Goal: Transaction & Acquisition: Purchase product/service

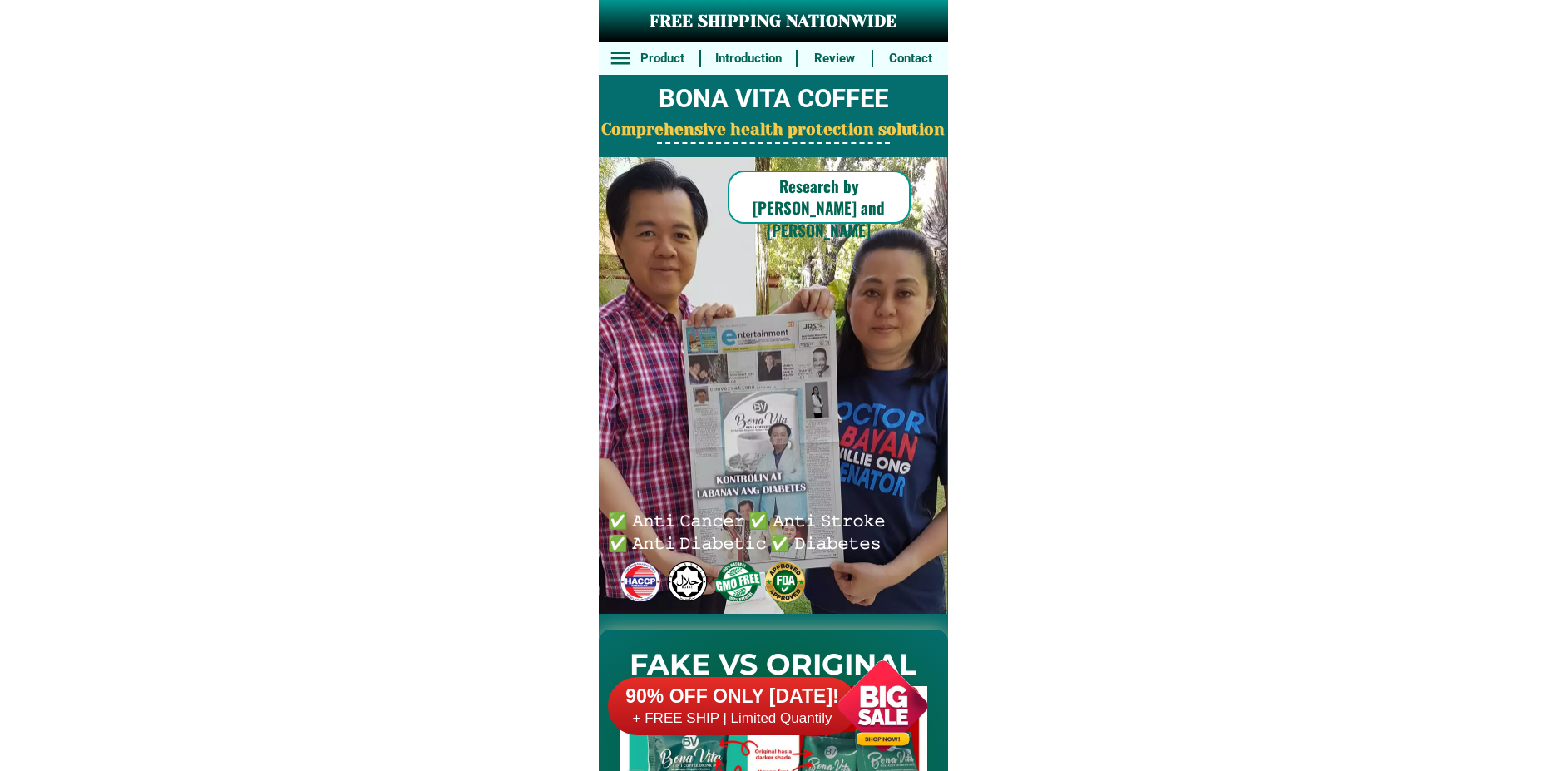
click at [910, 720] on div at bounding box center [882, 705] width 131 height 131
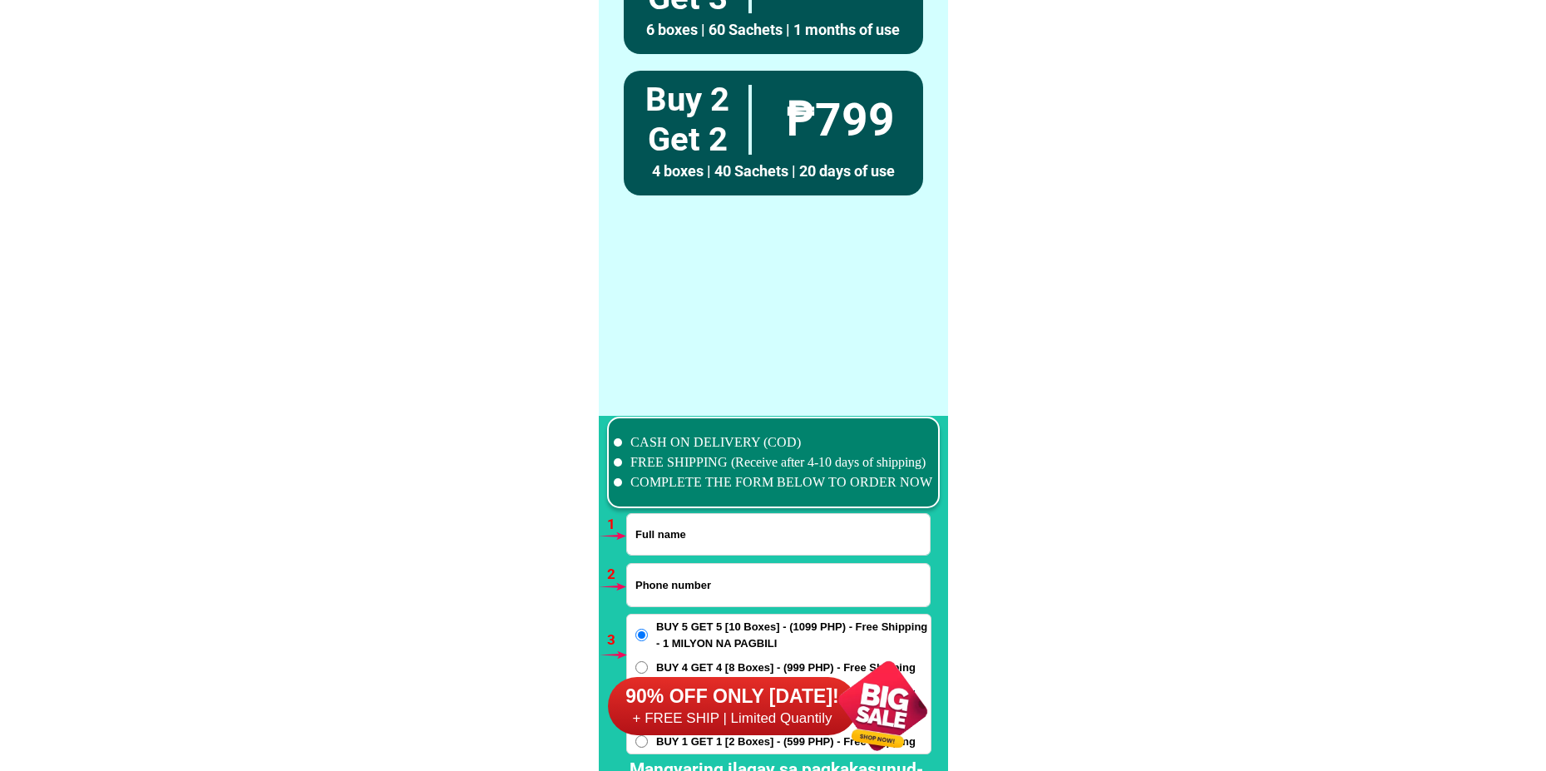
scroll to position [12228, 0]
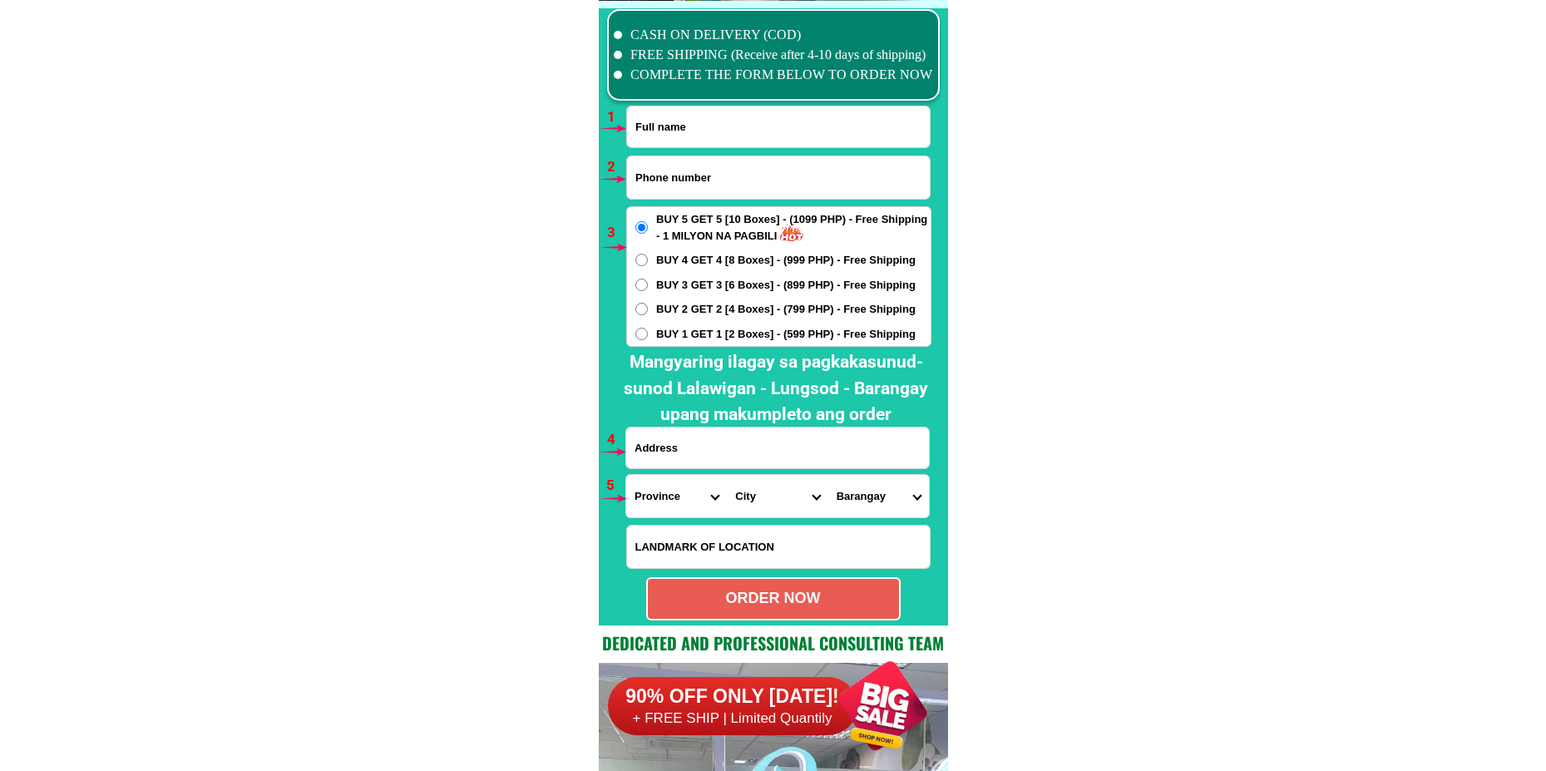
drag, startPoint x: 664, startPoint y: 129, endPoint x: 663, endPoint y: 234, distance: 105.6
click at [663, 128] on input "Input full_name" at bounding box center [778, 126] width 303 height 41
paste input "[PERSON_NAME]"
type input "[PERSON_NAME]"
click at [691, 136] on input "[PERSON_NAME]" at bounding box center [778, 126] width 303 height 41
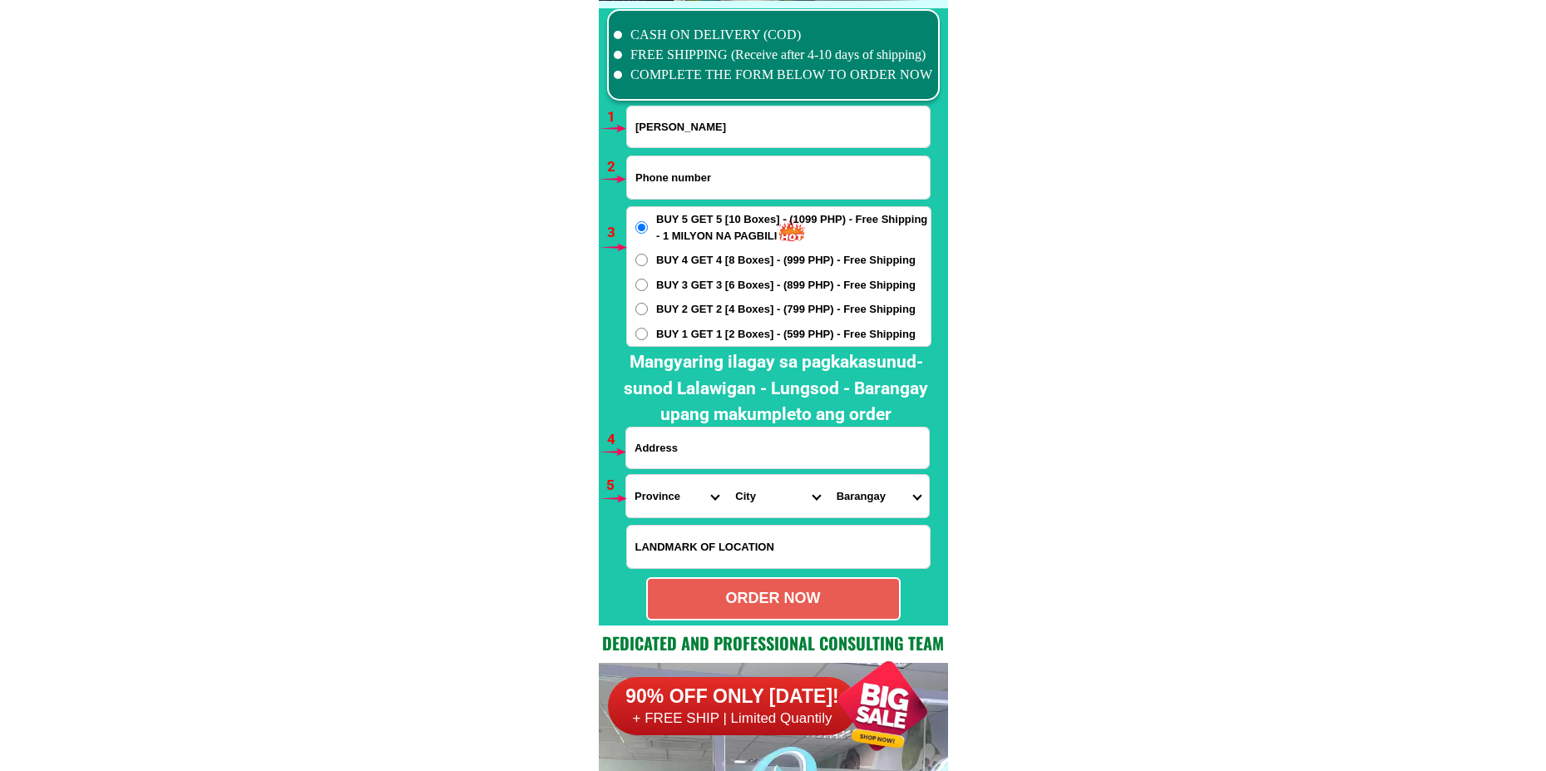
click at [710, 195] on input "Input phone_number" at bounding box center [778, 177] width 303 height 42
click at [679, 172] on input "Input phone_number" at bounding box center [778, 177] width 303 height 42
paste input "09755778301"
type input "09755778301"
click at [657, 334] on span "BUY 1 GET 1 [2 Boxes] - (599 PHP) - Free Shipping" at bounding box center [785, 334] width 259 height 17
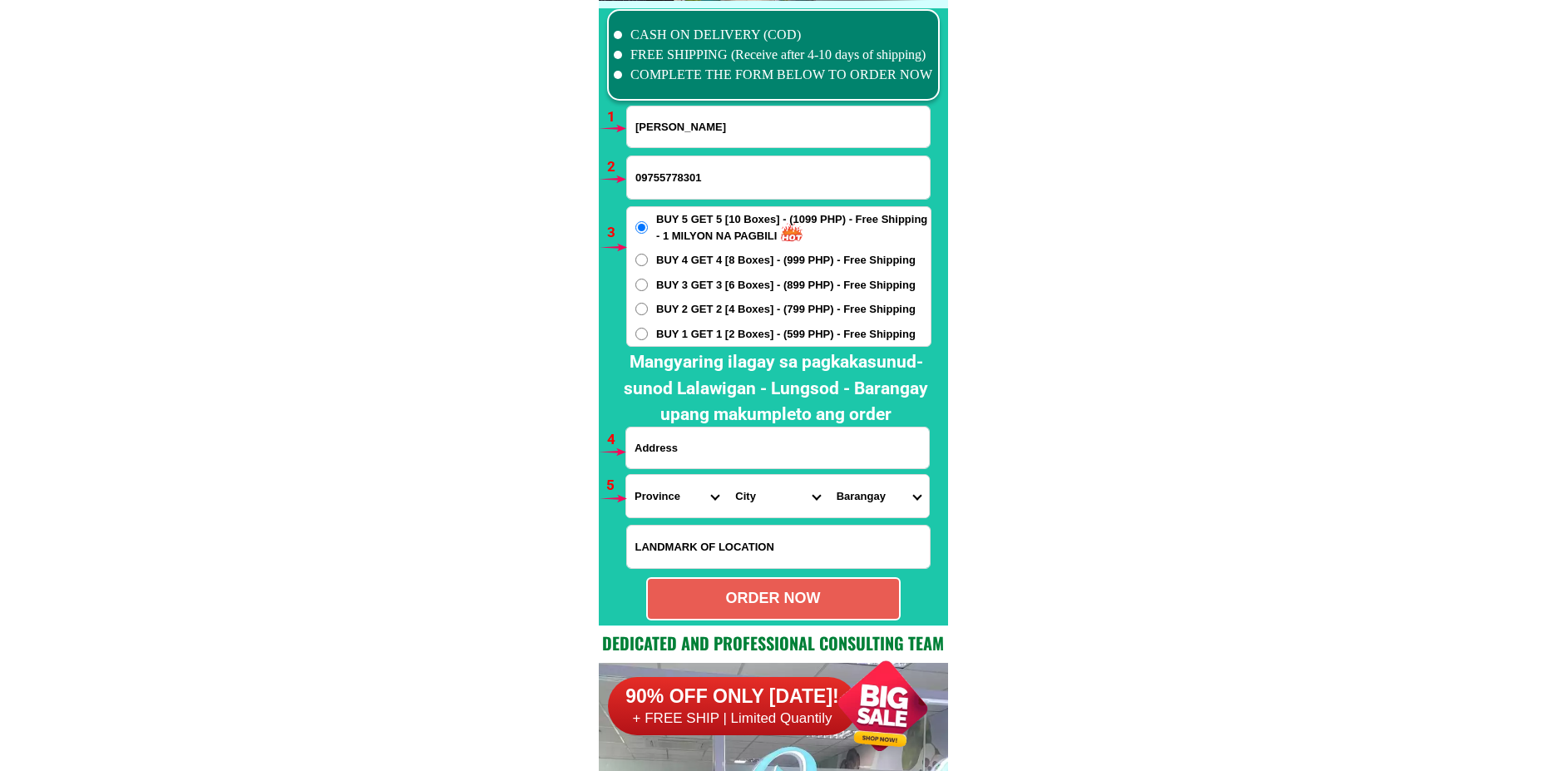
click at [648, 334] on input "BUY 1 GET 1 [2 Boxes] - (599 PHP) - Free Shipping" at bounding box center [641, 334] width 12 height 12
radio input "true"
click at [693, 437] on input "Input address" at bounding box center [777, 447] width 303 height 41
paste input "[STREET_ADDRESS]"
type input "[STREET_ADDRESS]"
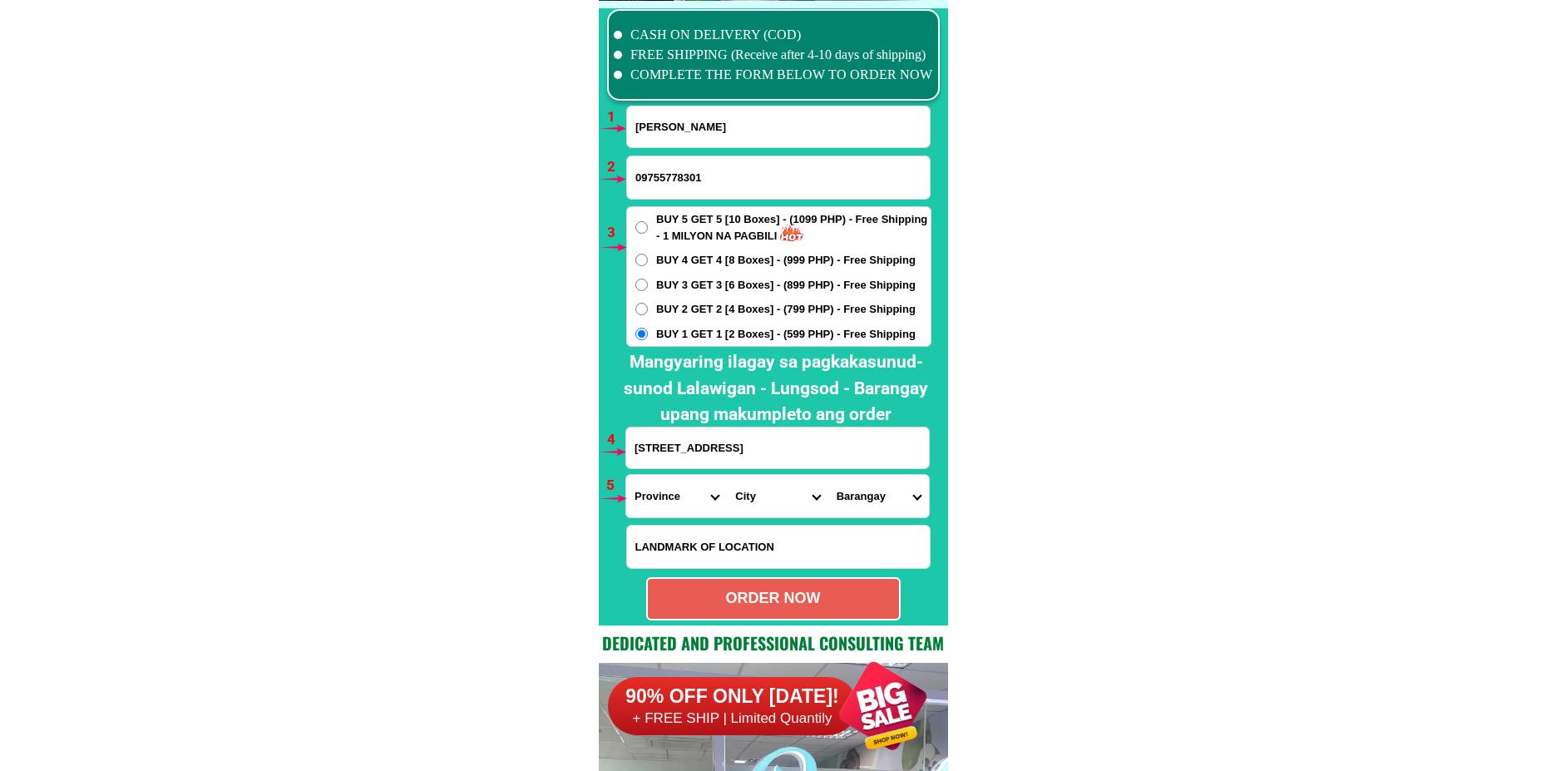
click at [654, 502] on select "Province [GEOGRAPHIC_DATA] [GEOGRAPHIC_DATA] [GEOGRAPHIC_DATA] [GEOGRAPHIC_DATA…" at bounding box center [676, 496] width 101 height 42
select select "63_219"
click at [626, 475] on select "Province [GEOGRAPHIC_DATA] [GEOGRAPHIC_DATA] [GEOGRAPHIC_DATA] [GEOGRAPHIC_DATA…" at bounding box center [676, 496] width 101 height 42
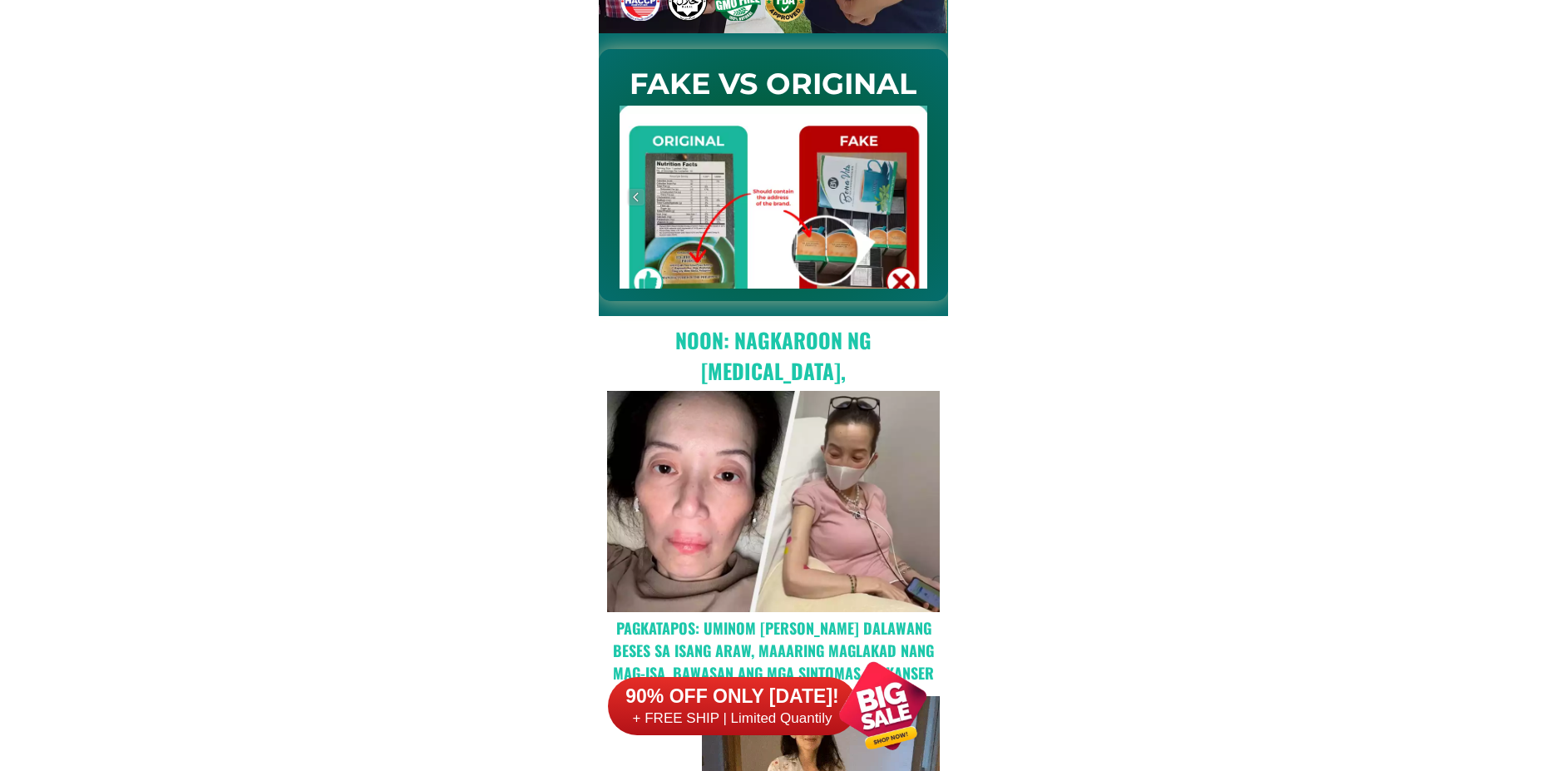
scroll to position [0, 0]
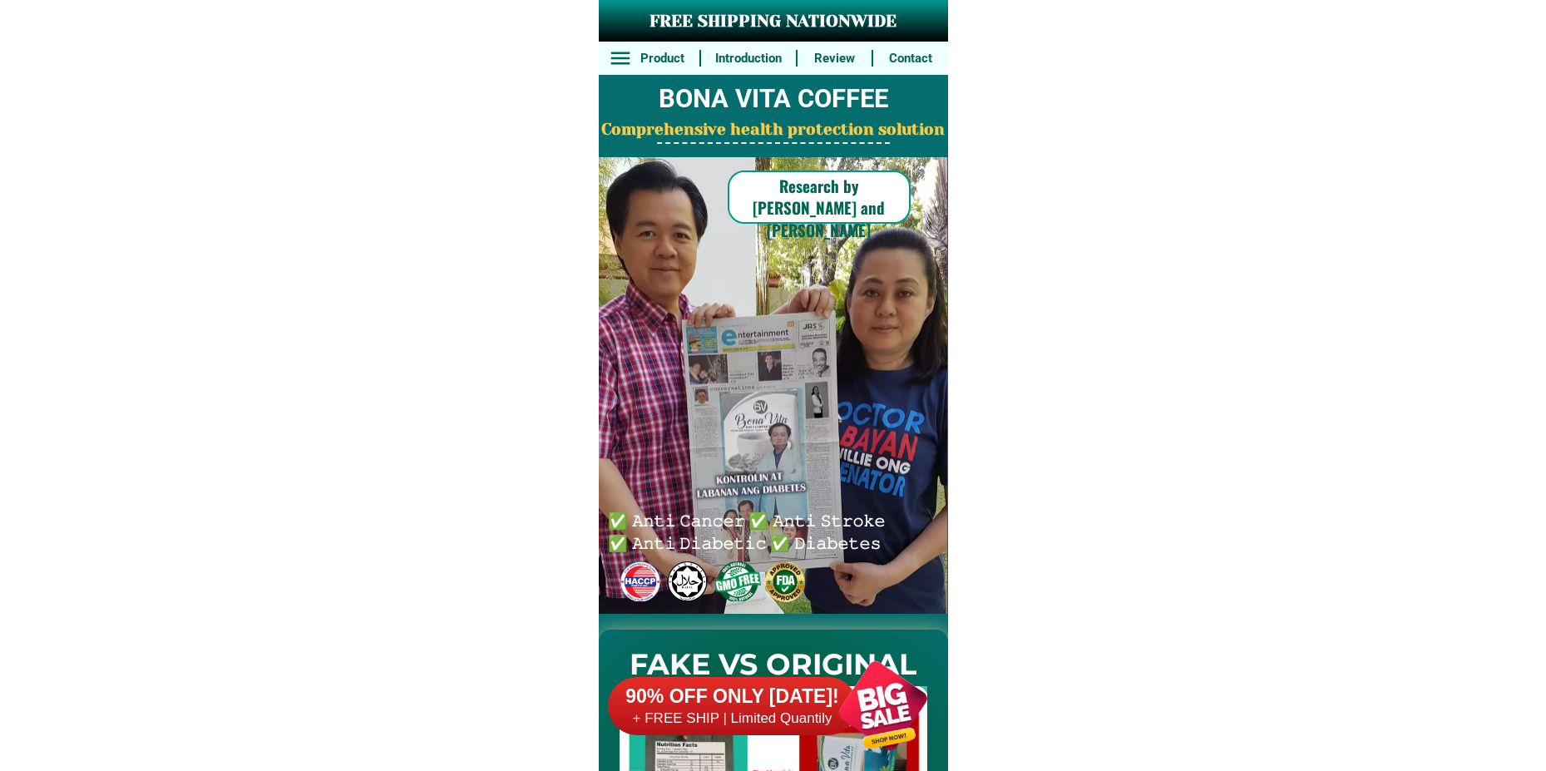
drag, startPoint x: 888, startPoint y: 726, endPoint x: 789, endPoint y: 69, distance: 664.3
click at [888, 725] on div at bounding box center [882, 705] width 131 height 131
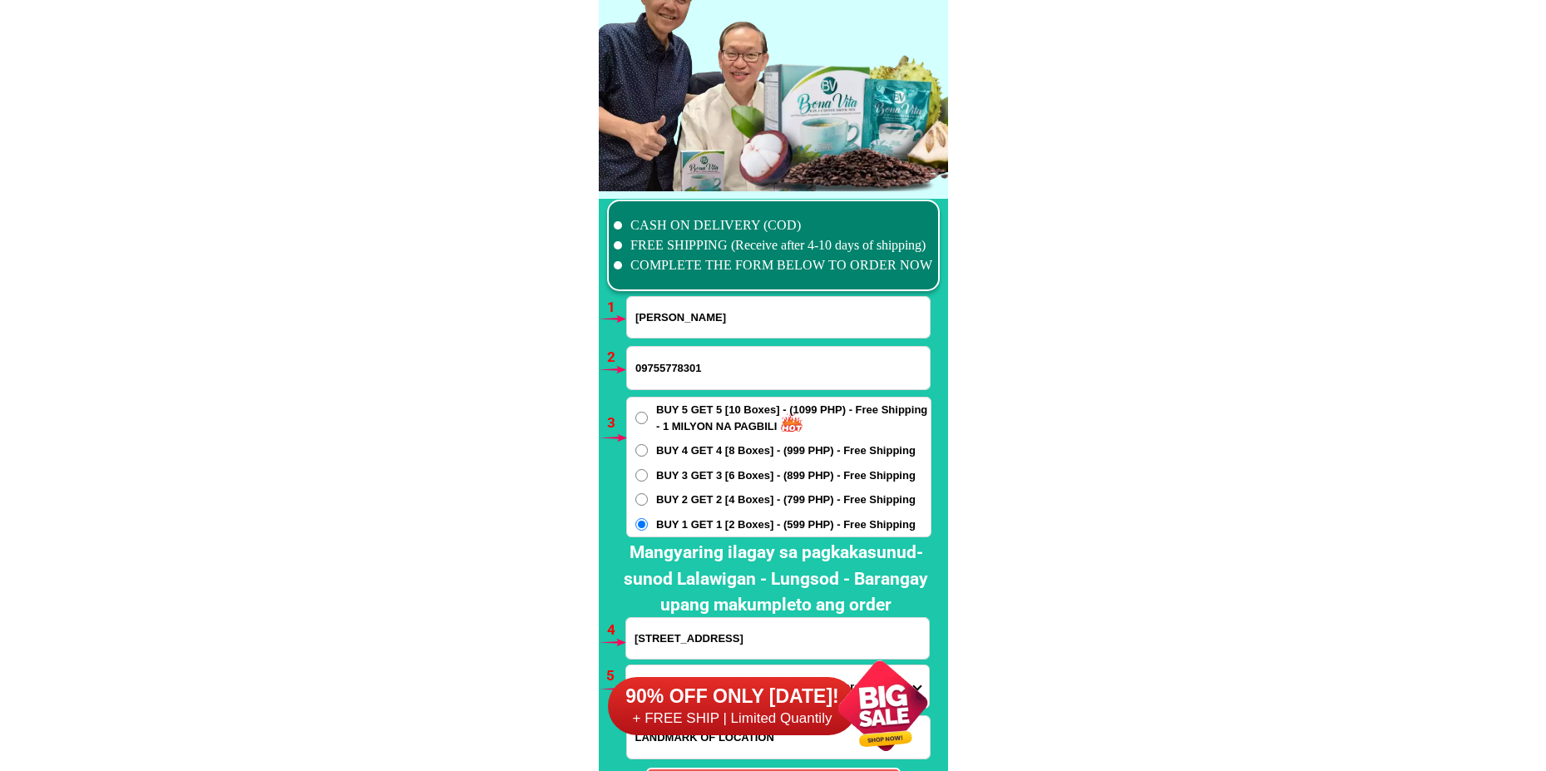
scroll to position [12228, 0]
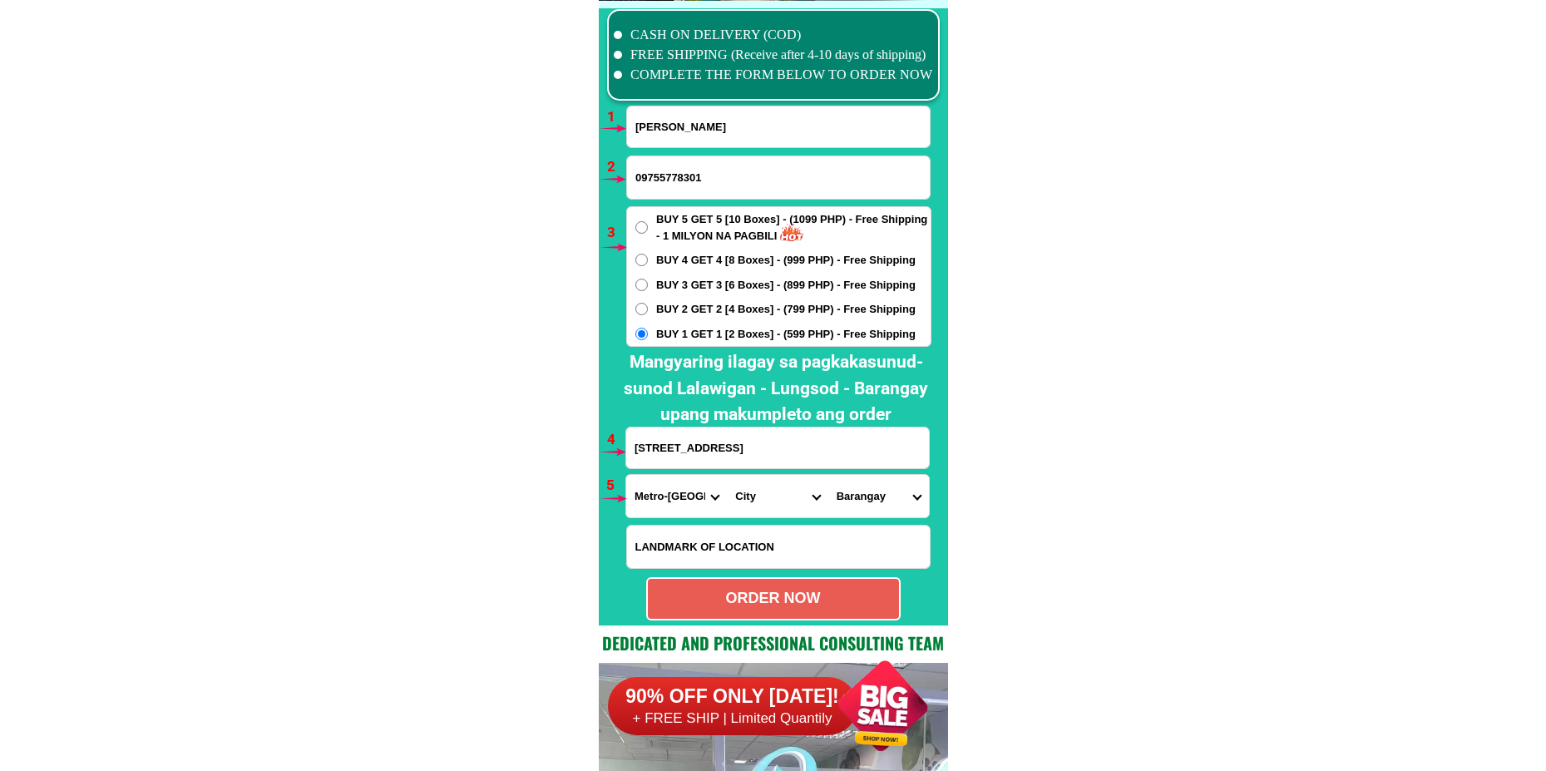
drag, startPoint x: 780, startPoint y: 491, endPoint x: 776, endPoint y: 476, distance: 14.7
click at [778, 491] on select "City [GEOGRAPHIC_DATA] [GEOGRAPHIC_DATA] [GEOGRAPHIC_DATA] [GEOGRAPHIC_DATA]-ci…" at bounding box center [777, 496] width 101 height 42
select select "63_2199773"
click at [727, 475] on select "City [GEOGRAPHIC_DATA] [GEOGRAPHIC_DATA] [GEOGRAPHIC_DATA] [GEOGRAPHIC_DATA]-ci…" at bounding box center [777, 496] width 101 height 42
click at [880, 503] on select "[GEOGRAPHIC_DATA]" at bounding box center [878, 496] width 101 height 42
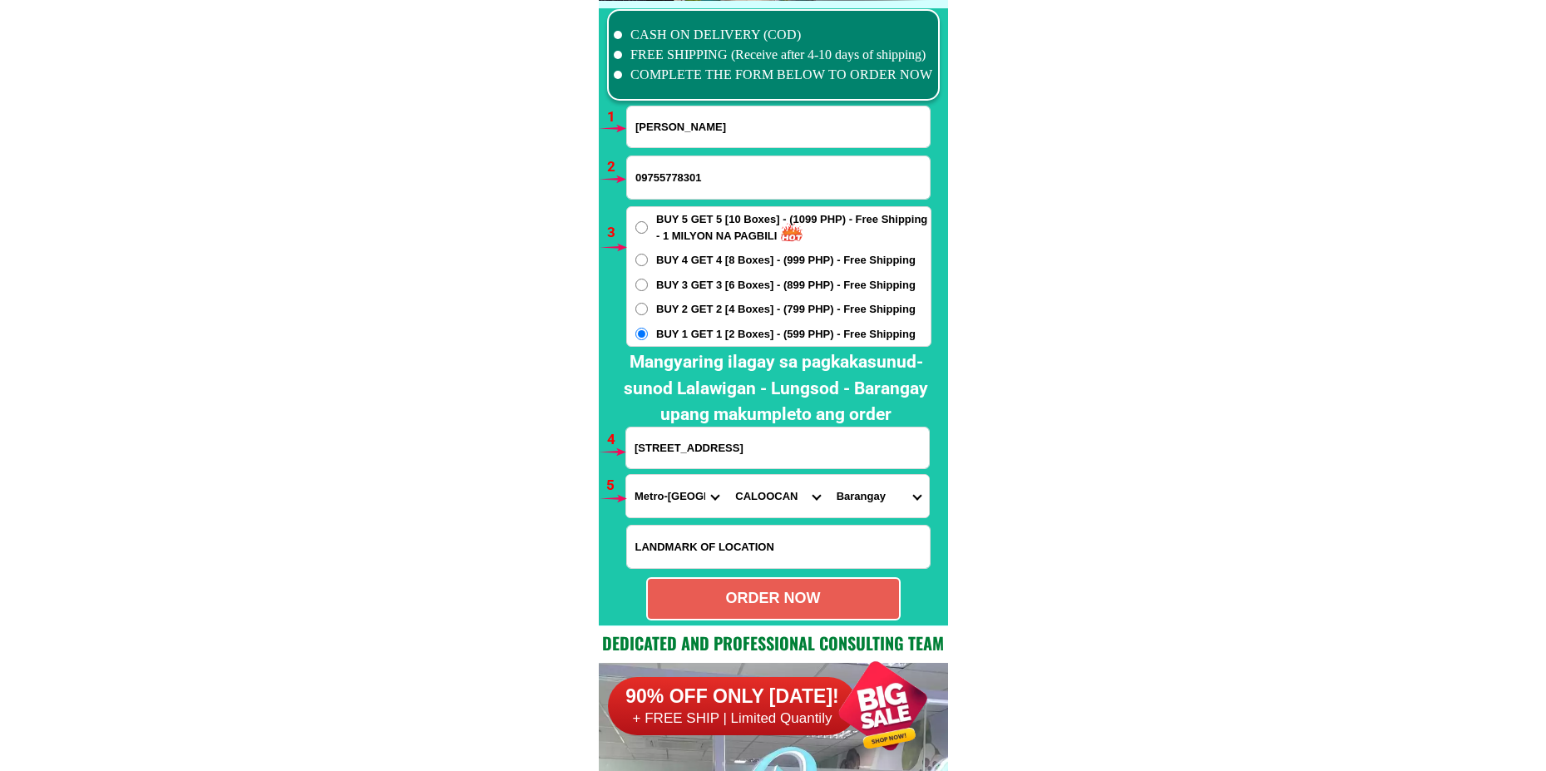
select select "63_21997736034"
click at [828, 475] on select "[GEOGRAPHIC_DATA]" at bounding box center [878, 496] width 101 height 42
click at [834, 599] on div "ORDER NOW" at bounding box center [773, 598] width 251 height 22
radio input "true"
